Goal: Find specific page/section: Find specific page/section

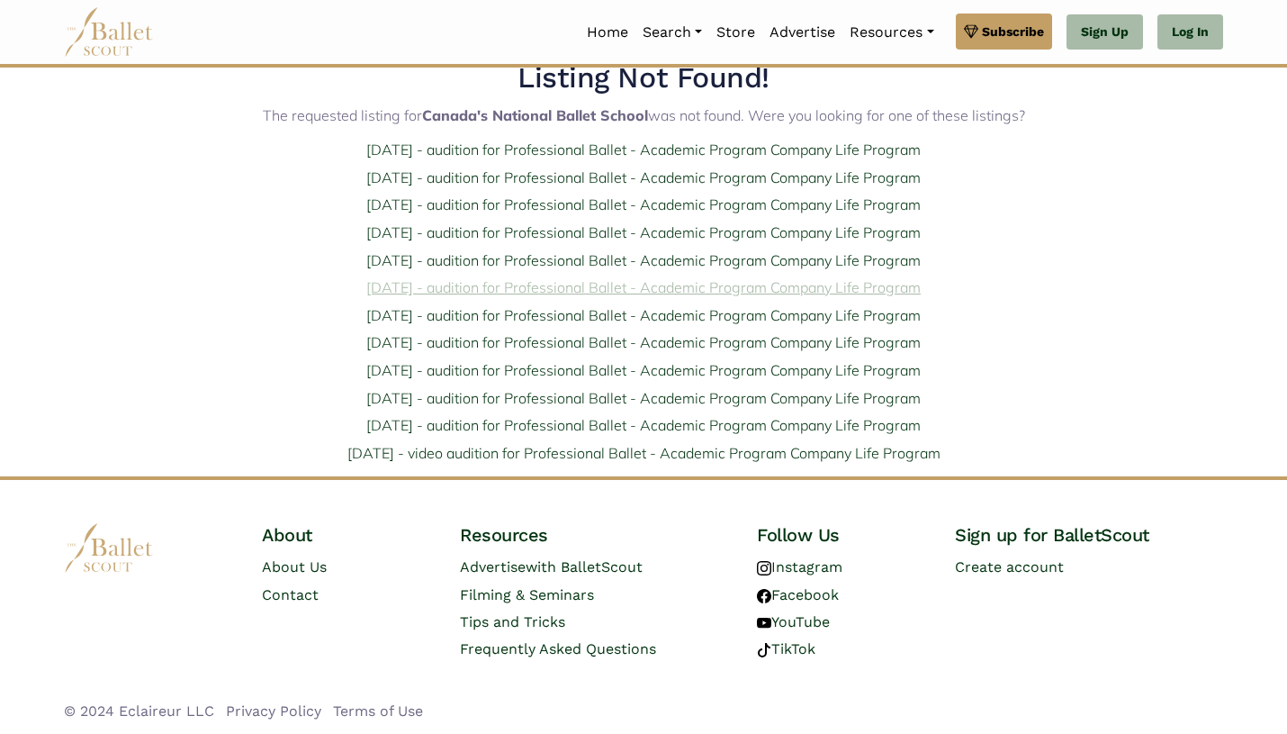
scroll to position [32, 0]
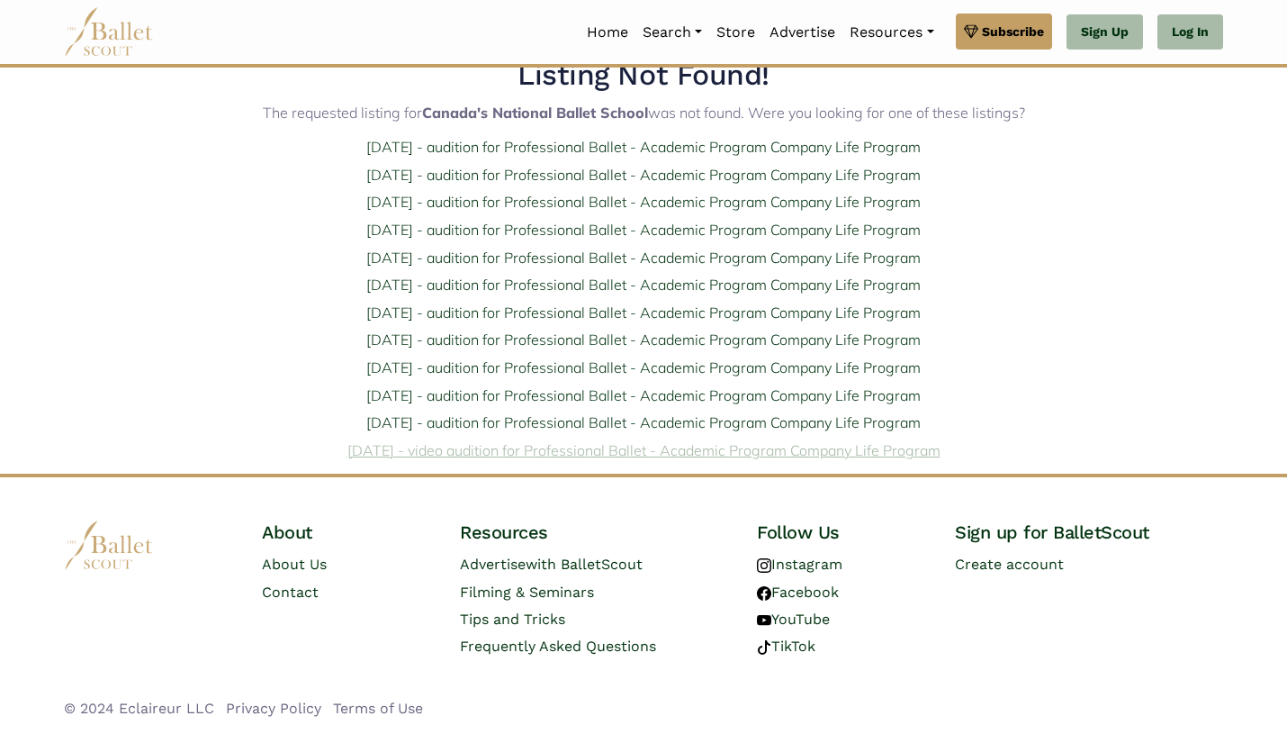
click at [550, 455] on link "[DATE] - video audition for Professional Ballet - Academic Program Company Life…" at bounding box center [643, 450] width 593 height 18
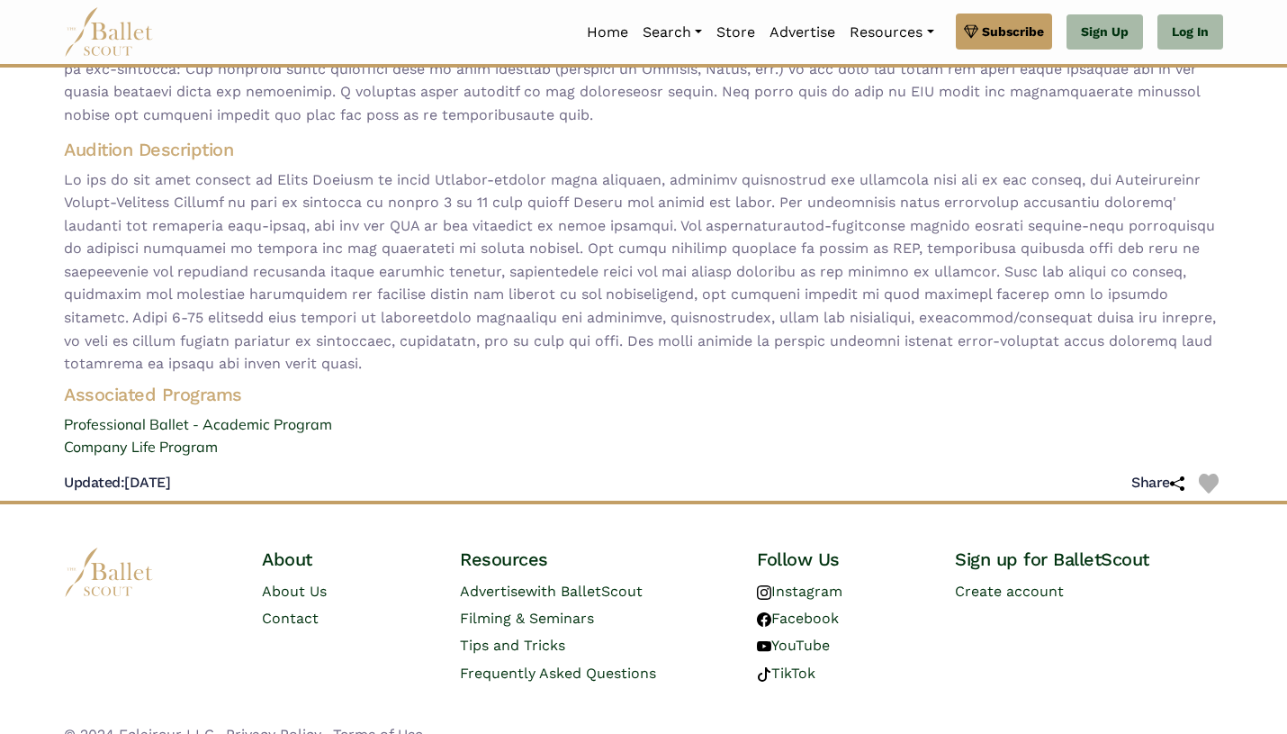
scroll to position [423, 0]
